Goal: Information Seeking & Learning: Learn about a topic

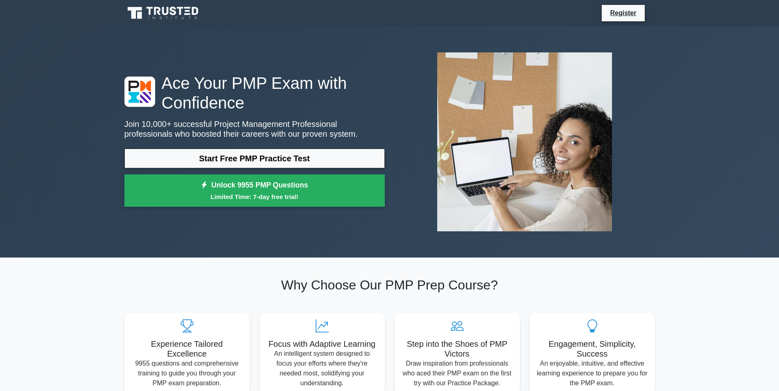
scroll to position [376, 0]
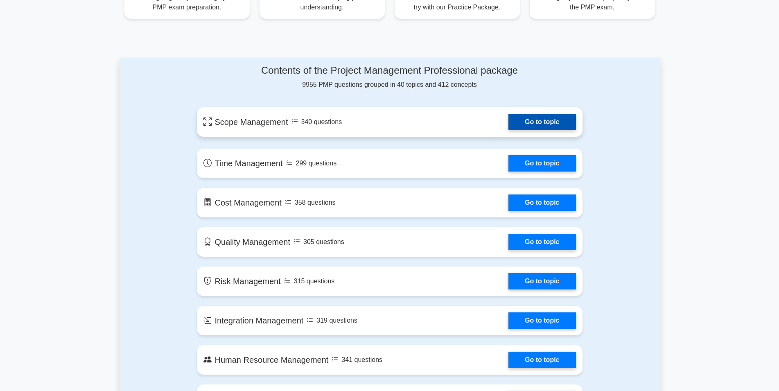
click at [535, 121] on link "Go to topic" at bounding box center [542, 122] width 67 height 16
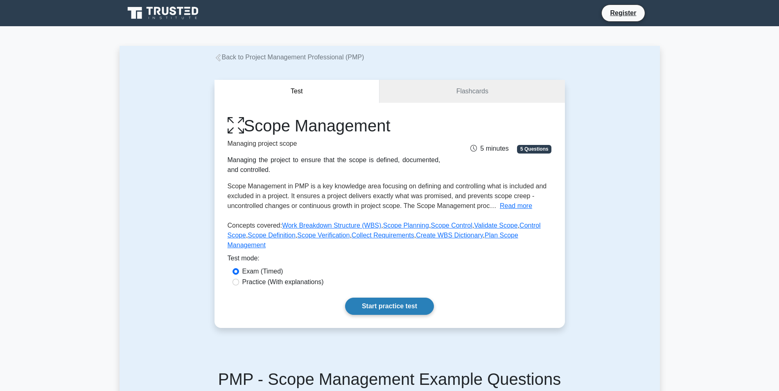
click at [388, 300] on link "Start practice test" at bounding box center [389, 306] width 89 height 17
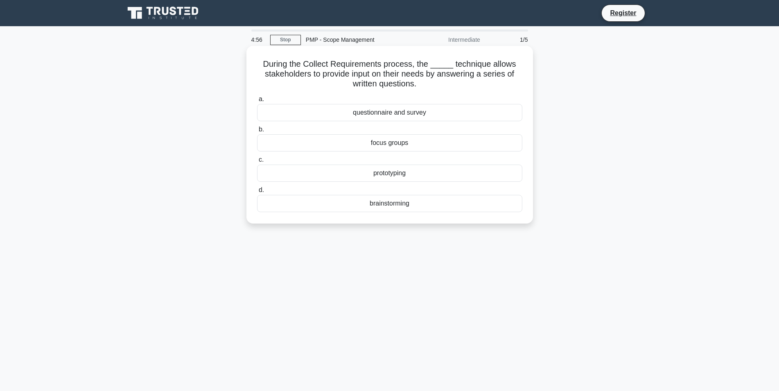
click at [406, 117] on div "questionnaire and survey" at bounding box center [389, 112] width 265 height 17
click at [257, 102] on input "a. questionnaire and survey" at bounding box center [257, 99] width 0 height 5
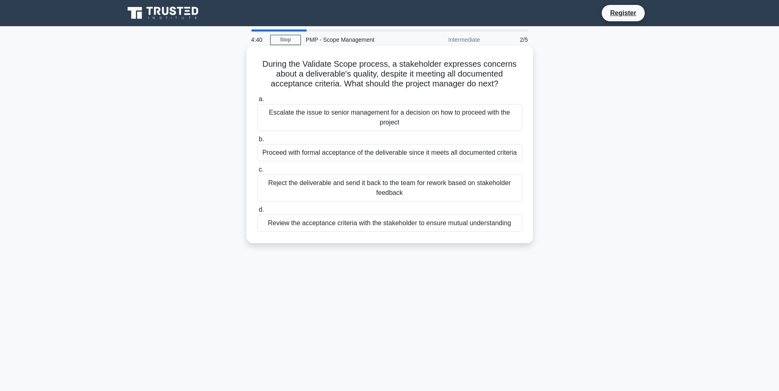
click at [384, 115] on div "Escalate the issue to senior management for a decision on how to proceed with t…" at bounding box center [389, 117] width 265 height 27
click at [257, 102] on input "a. Escalate the issue to senior management for a decision on how to proceed wit…" at bounding box center [257, 99] width 0 height 5
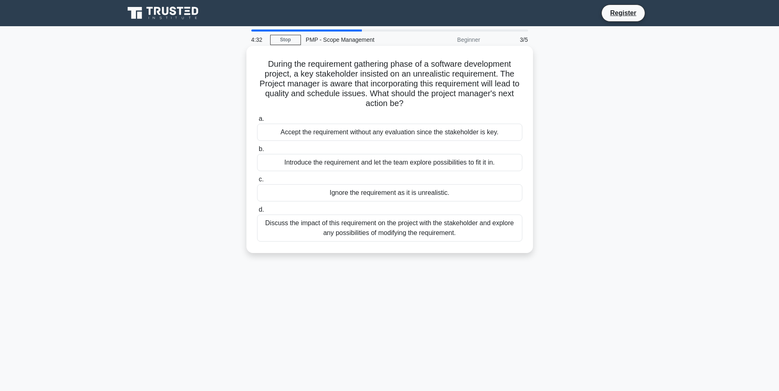
click at [369, 136] on div "Accept the requirement without any evaluation since the stakeholder is key." at bounding box center [389, 132] width 265 height 17
click at [257, 122] on input "a. Accept the requirement without any evaluation since the stakeholder is key." at bounding box center [257, 118] width 0 height 5
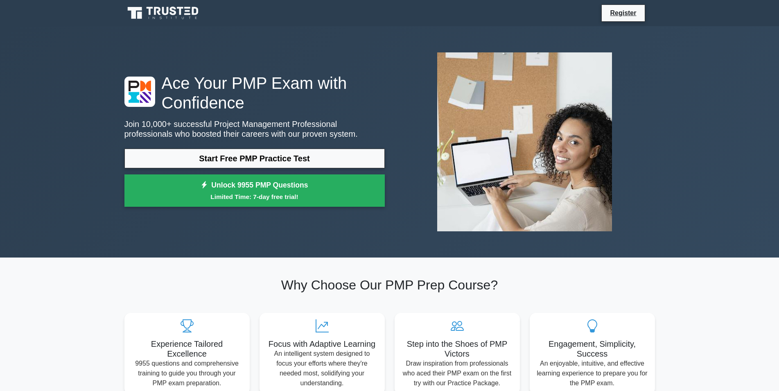
scroll to position [430, 0]
